Goal: Answer question/provide support: Share knowledge or assist other users

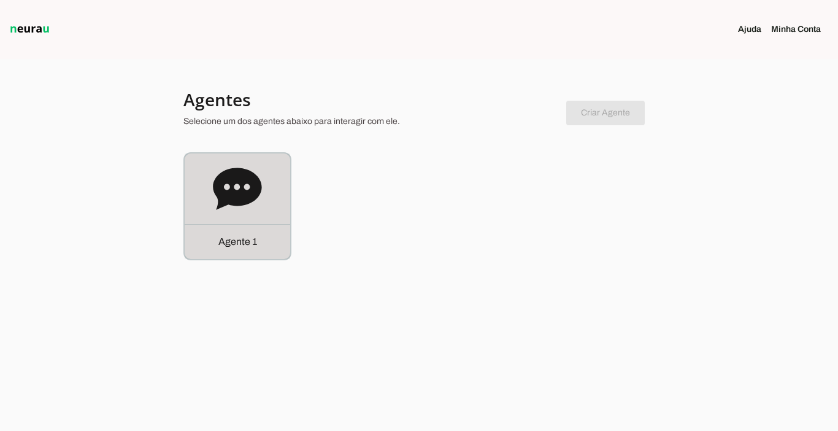
click at [226, 239] on p "Agente 1" at bounding box center [237, 241] width 39 height 15
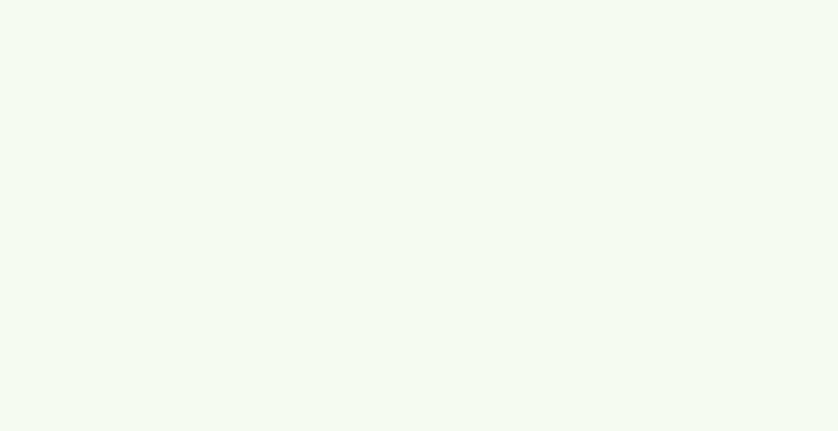
click at [0, 0] on robot-service-page at bounding box center [0, 0] width 0 height 0
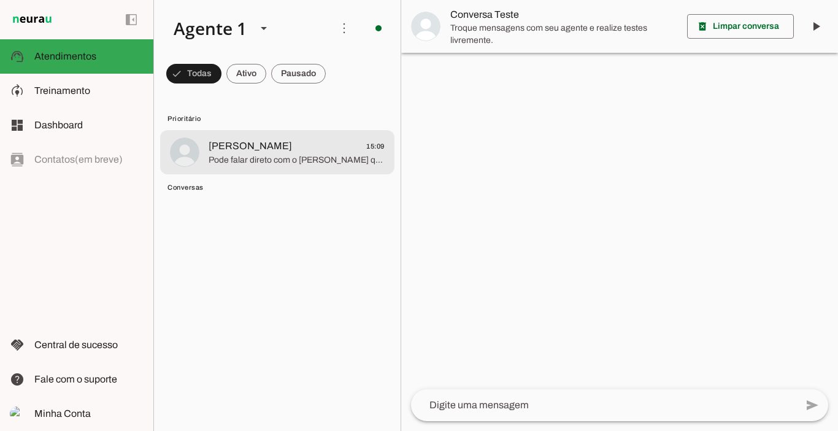
click at [242, 167] on md-item "[PERSON_NAME] 15:09 Pode falar direto com o [PERSON_NAME] que ele te manda o ac…" at bounding box center [277, 152] width 234 height 44
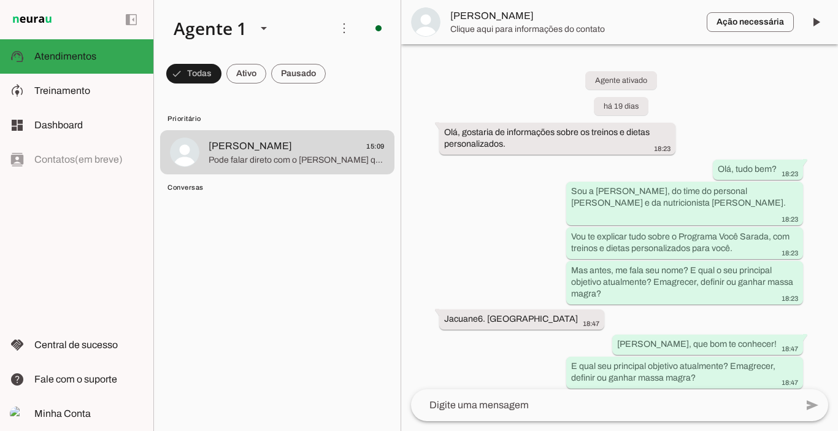
scroll to position [5646, 0]
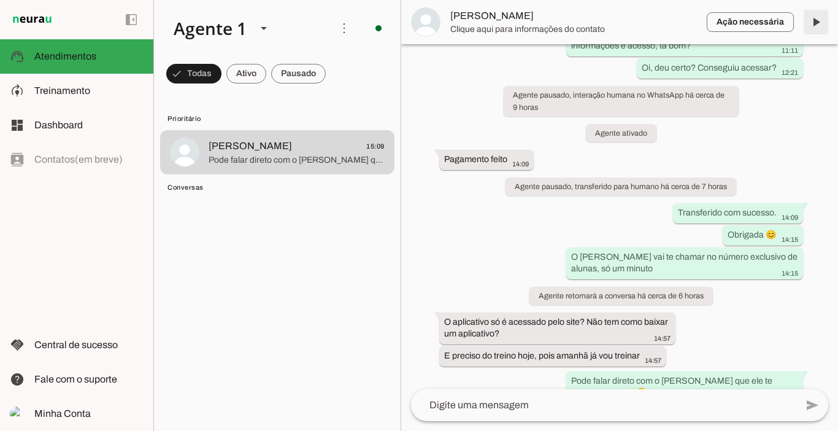
click at [817, 26] on span at bounding box center [815, 21] width 29 height 29
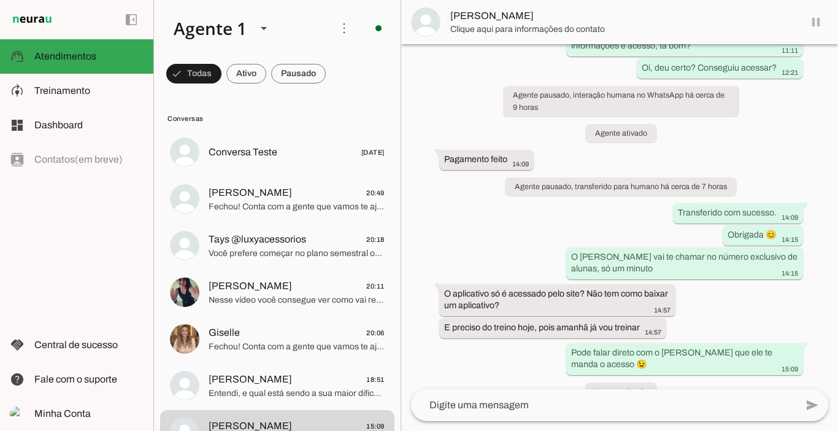
scroll to position [5646, 0]
click at [293, 77] on span at bounding box center [298, 73] width 55 height 29
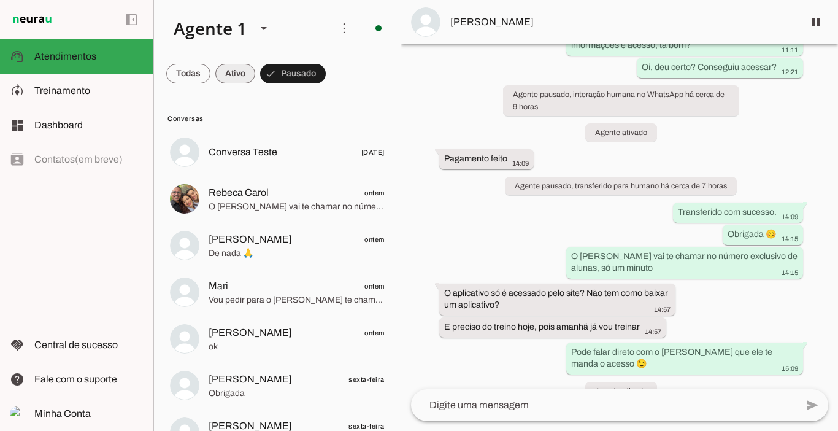
click at [248, 76] on span at bounding box center [235, 73] width 40 height 29
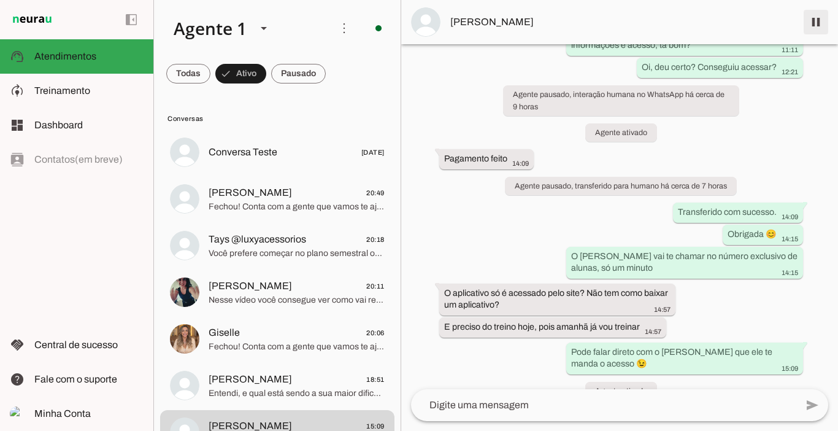
click at [817, 21] on span at bounding box center [815, 21] width 29 height 29
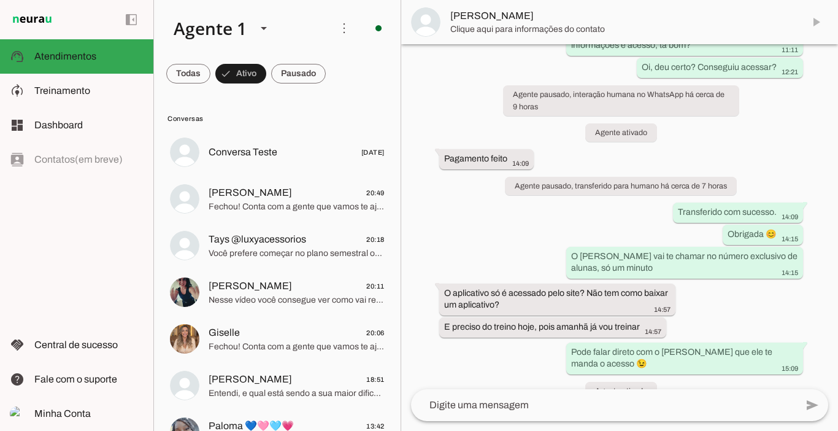
scroll to position [5698, 0]
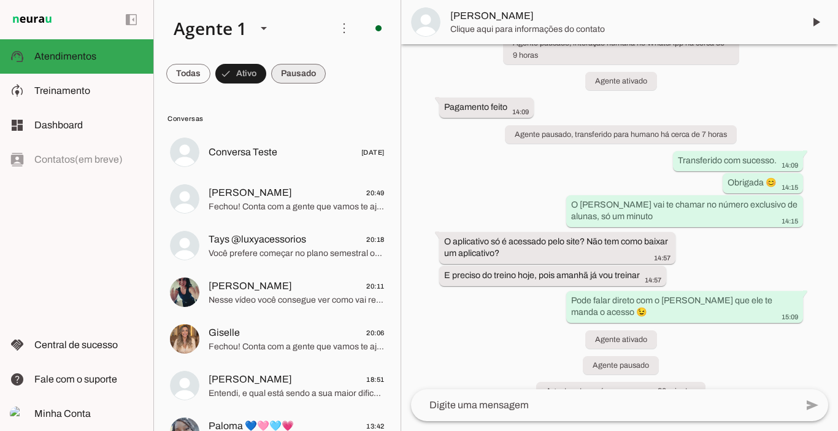
click at [303, 74] on span at bounding box center [298, 73] width 55 height 29
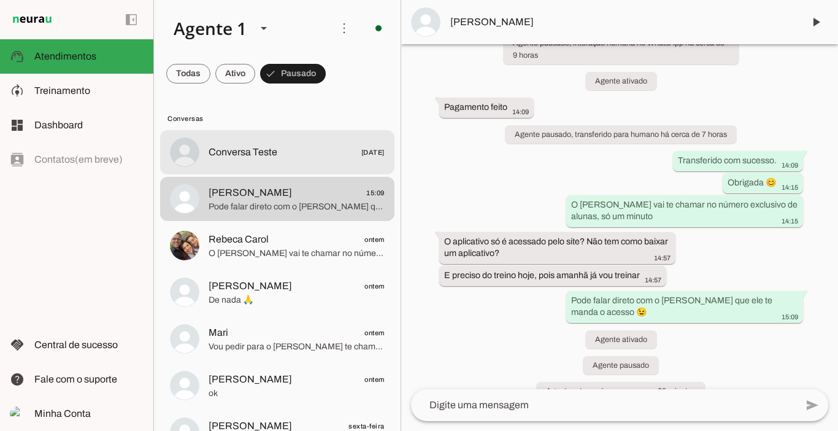
click at [275, 147] on span "Conversa Teste" at bounding box center [243, 152] width 69 height 15
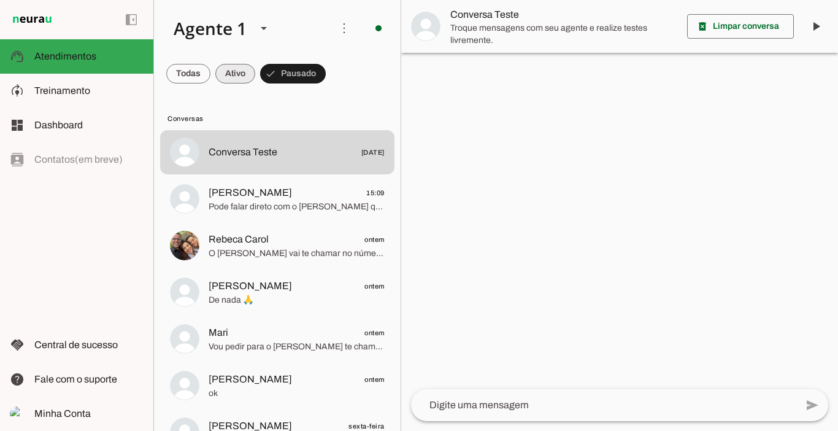
click at [235, 79] on span at bounding box center [235, 73] width 40 height 29
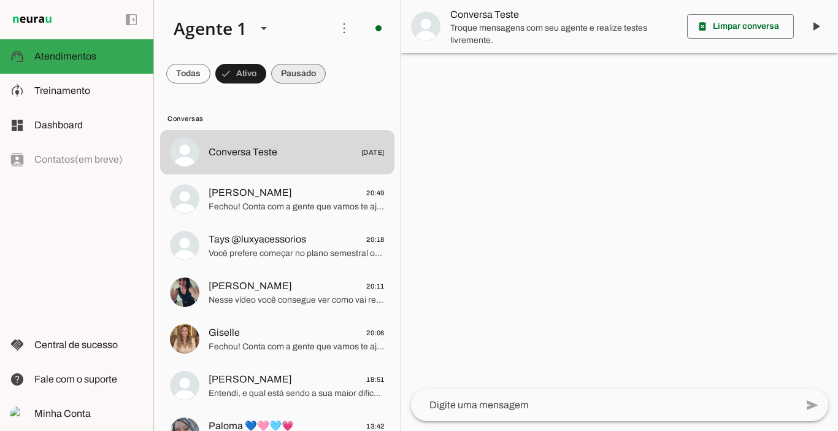
click at [302, 72] on span at bounding box center [298, 73] width 55 height 29
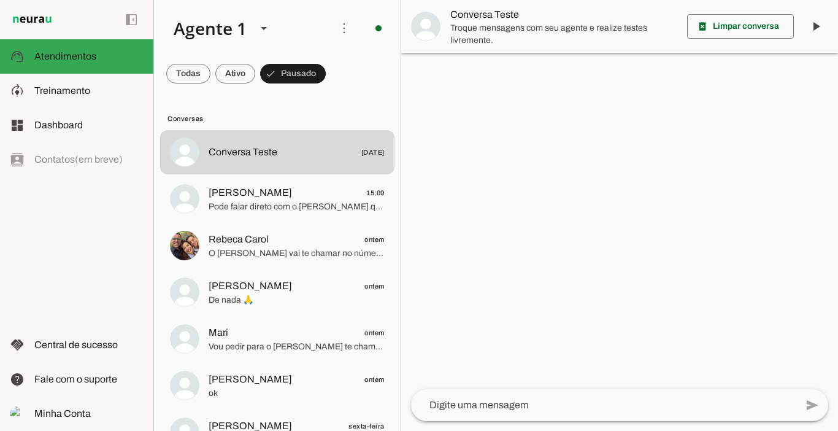
click at [214, 73] on md-chip-set at bounding box center [277, 73] width 247 height 34
click at [232, 73] on span at bounding box center [235, 73] width 40 height 29
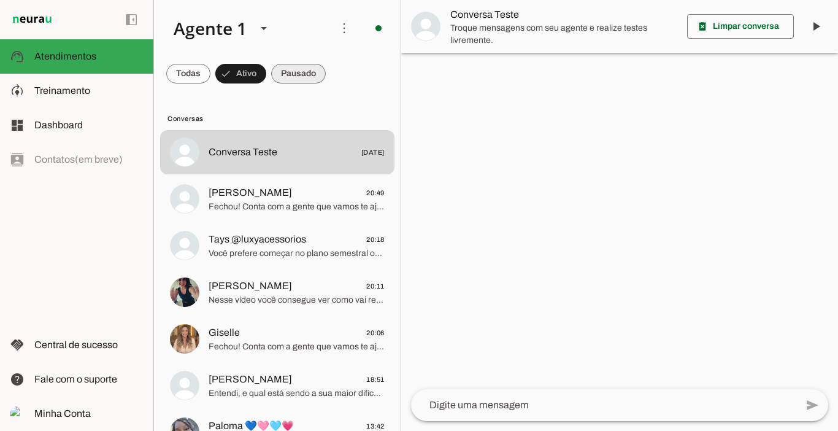
click at [293, 73] on span at bounding box center [298, 73] width 55 height 29
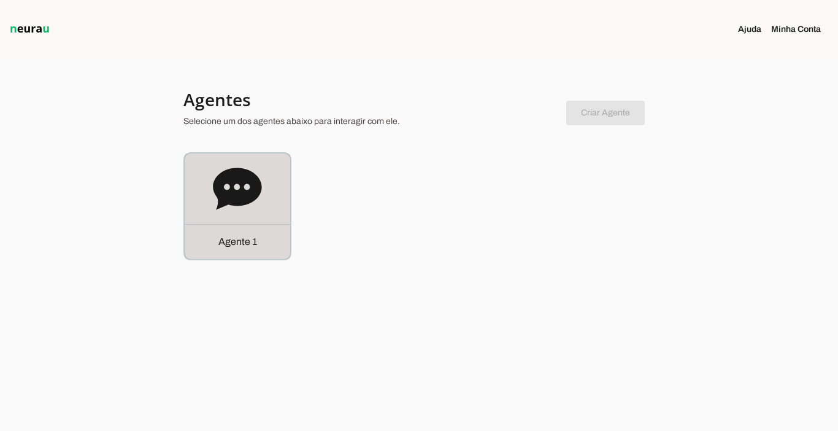
click at [260, 241] on div "Agente 1" at bounding box center [238, 241] width 106 height 35
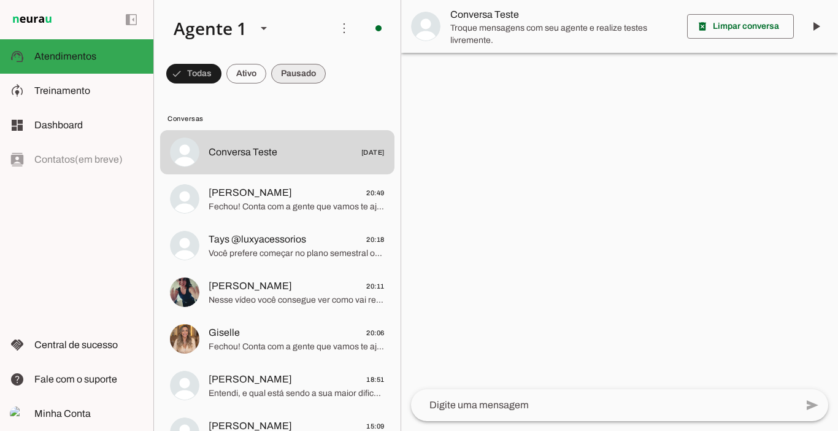
click at [297, 72] on span at bounding box center [298, 73] width 55 height 29
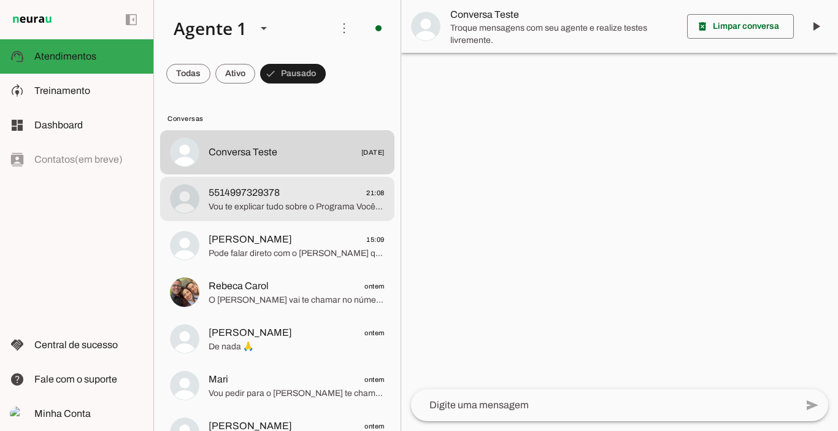
click at [280, 193] on span "5514997329378" at bounding box center [244, 192] width 71 height 15
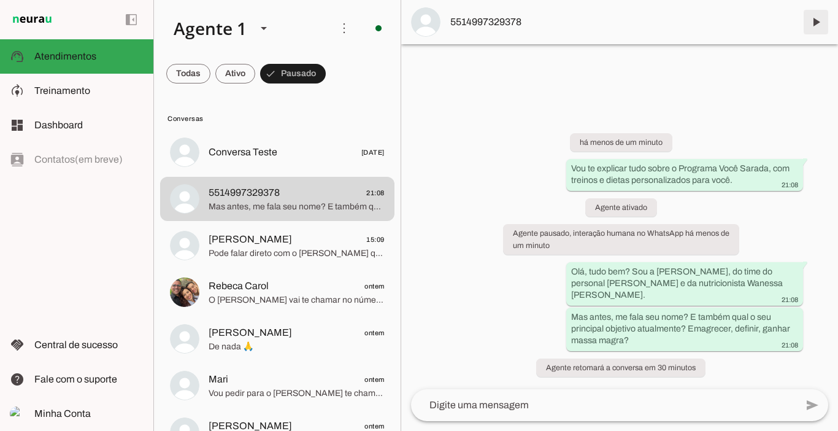
click at [817, 19] on span at bounding box center [815, 21] width 29 height 29
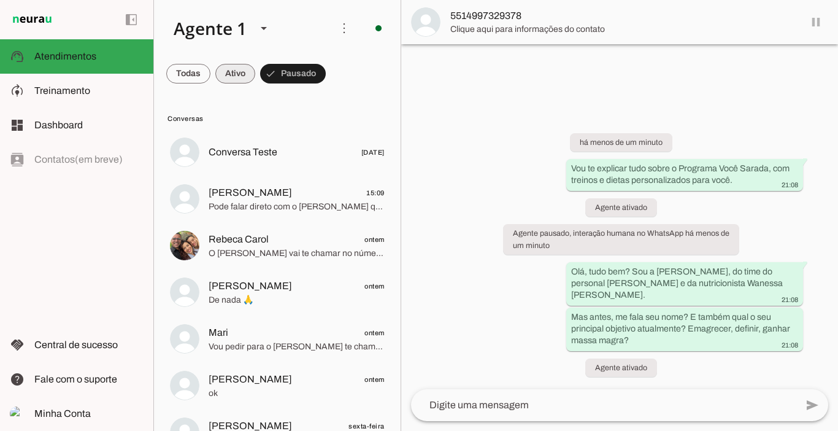
click at [241, 74] on span at bounding box center [235, 73] width 40 height 29
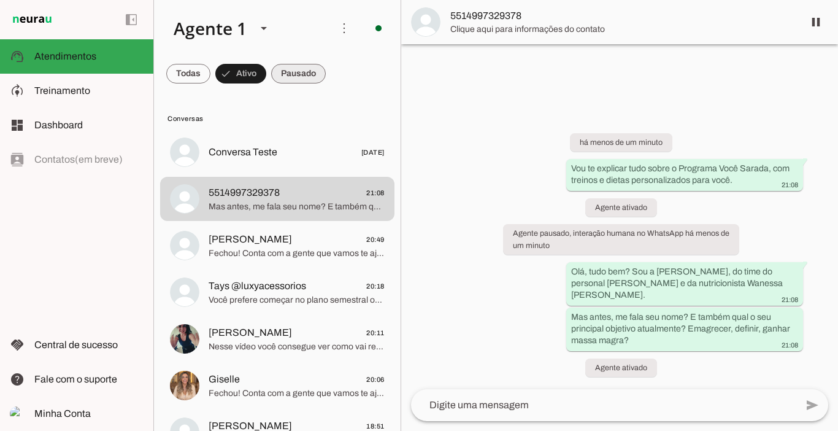
click at [286, 74] on span at bounding box center [298, 73] width 55 height 29
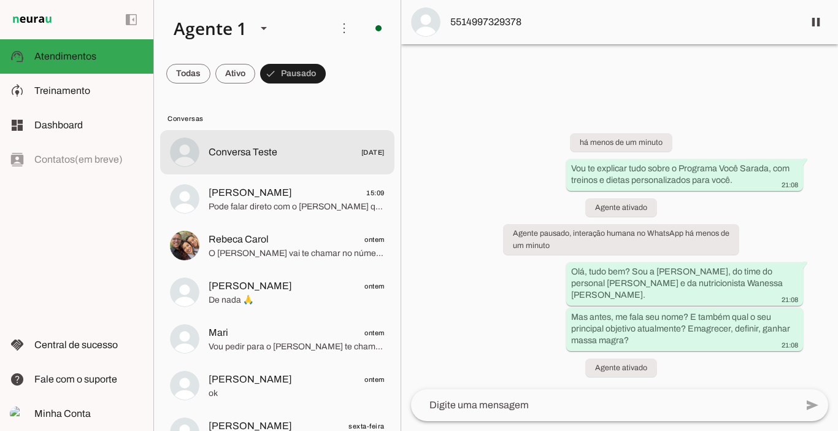
click at [267, 141] on md-item "Conversa Teste 01/07/2025" at bounding box center [277, 152] width 234 height 44
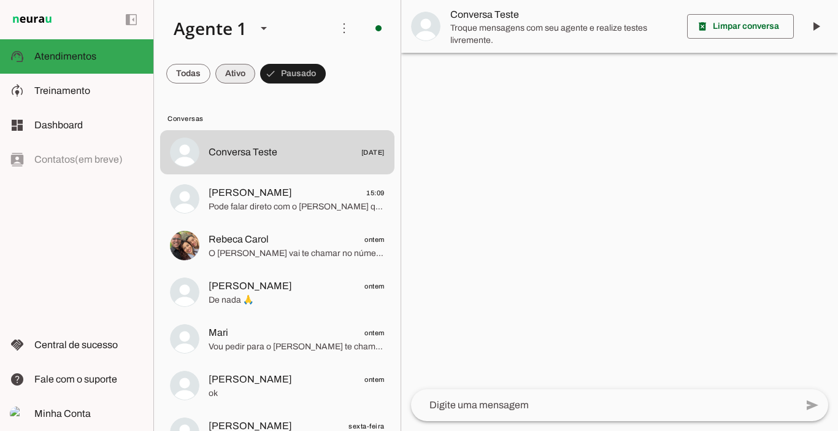
click at [234, 75] on span at bounding box center [235, 73] width 40 height 29
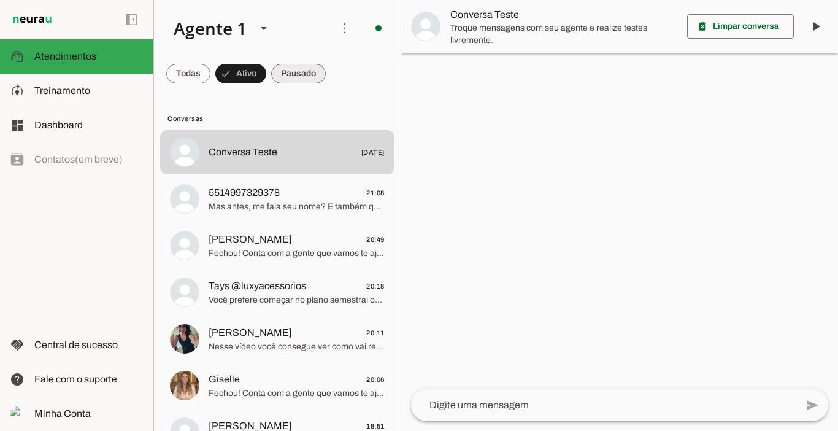
click at [314, 71] on span at bounding box center [298, 73] width 55 height 29
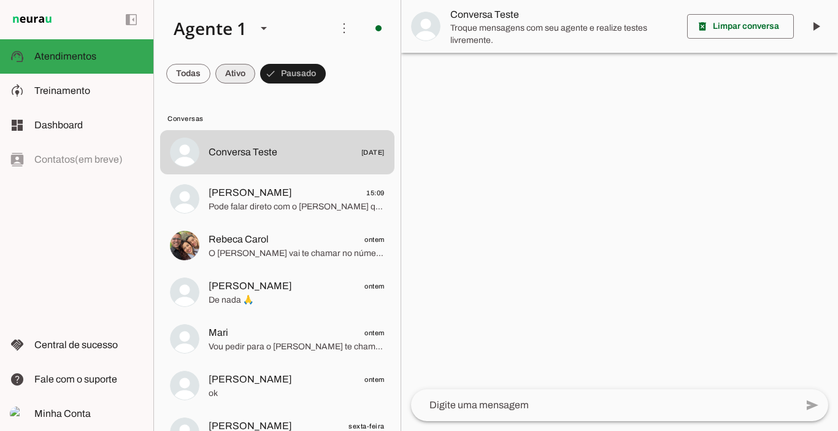
click at [233, 70] on span at bounding box center [235, 73] width 40 height 29
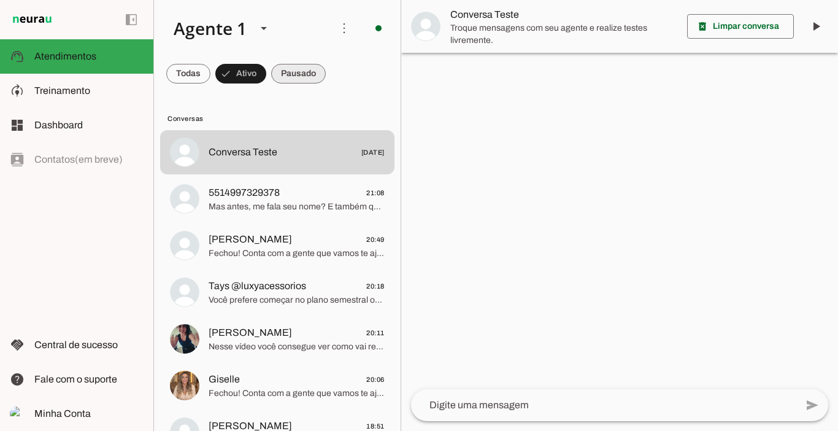
click at [295, 71] on span at bounding box center [298, 73] width 55 height 29
